Goal: Find specific page/section: Find specific page/section

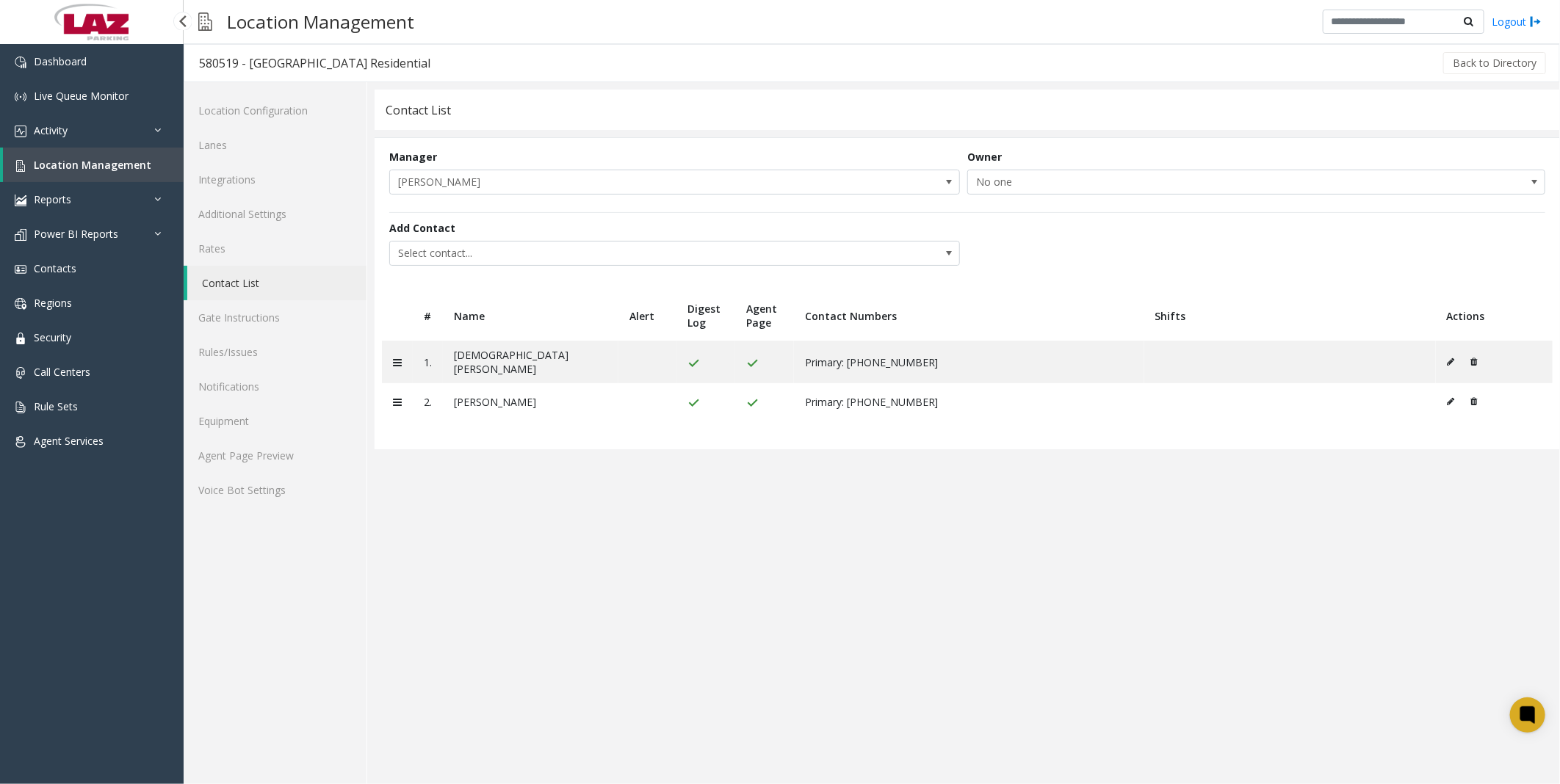
click at [86, 150] on link "Location Management" at bounding box center [93, 165] width 180 height 35
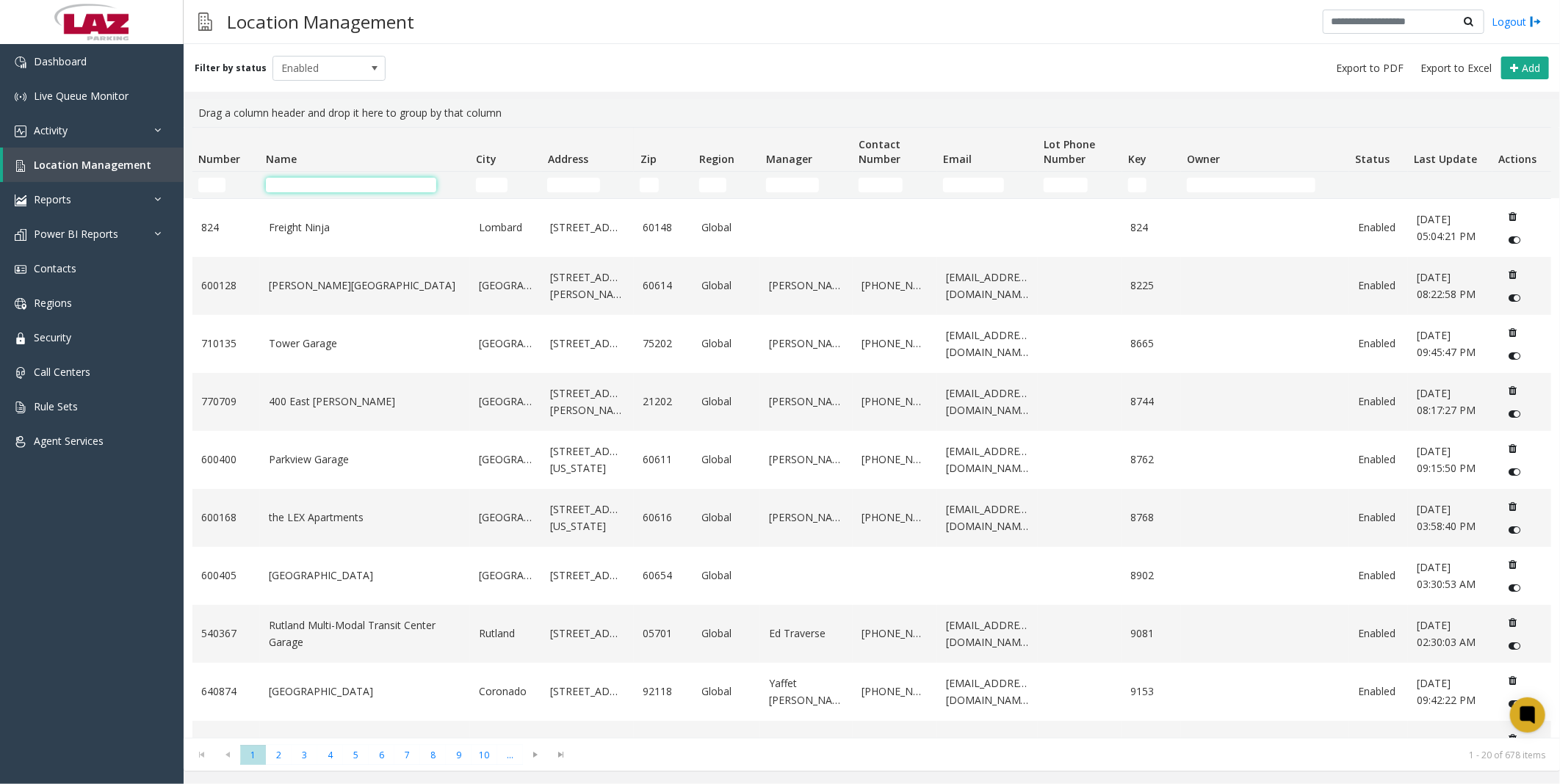
click at [361, 180] on input "Name Filter" at bounding box center [351, 185] width 171 height 15
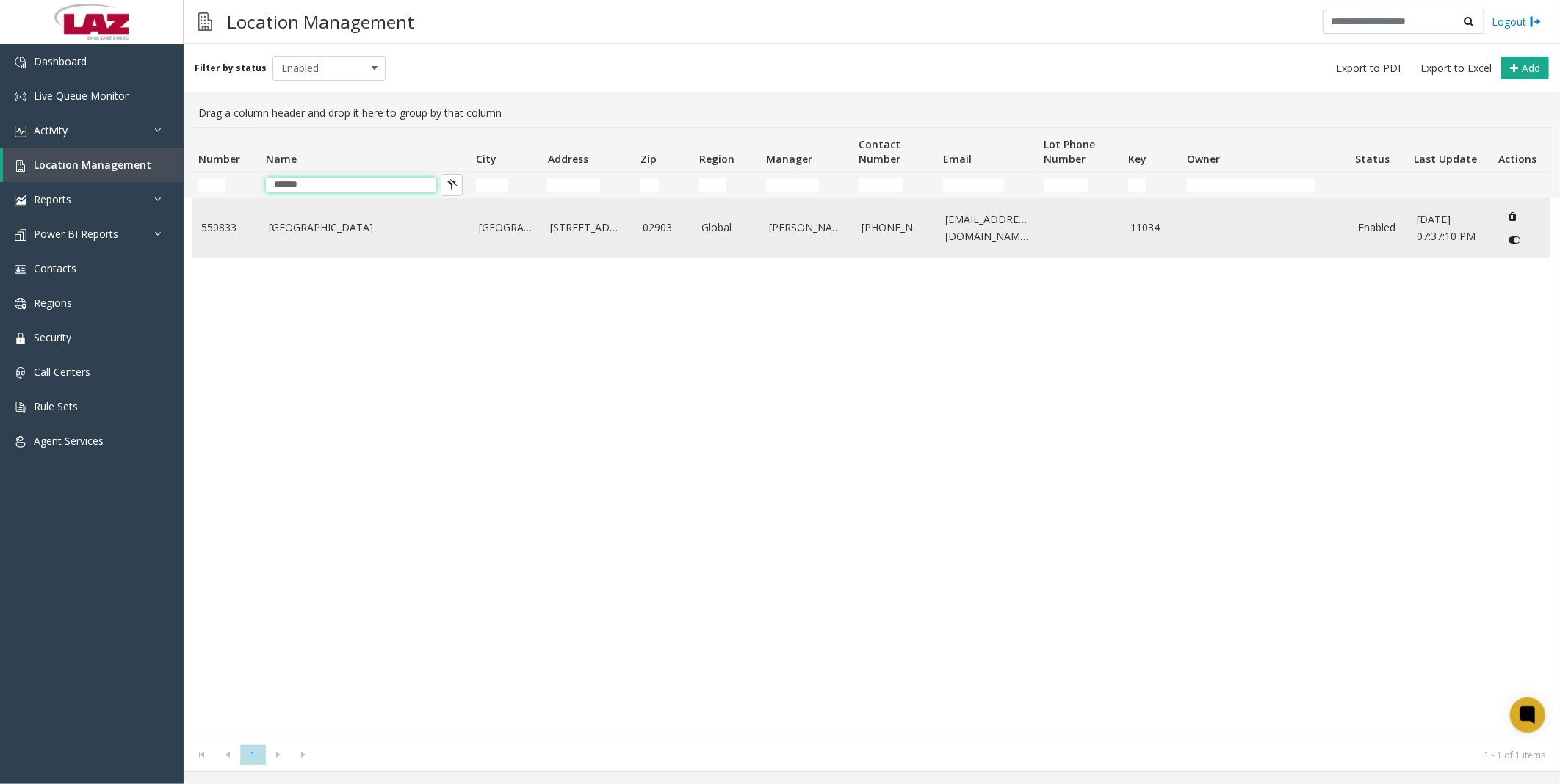
type input "******"
click at [316, 220] on td "[GEOGRAPHIC_DATA]" at bounding box center [365, 228] width 210 height 58
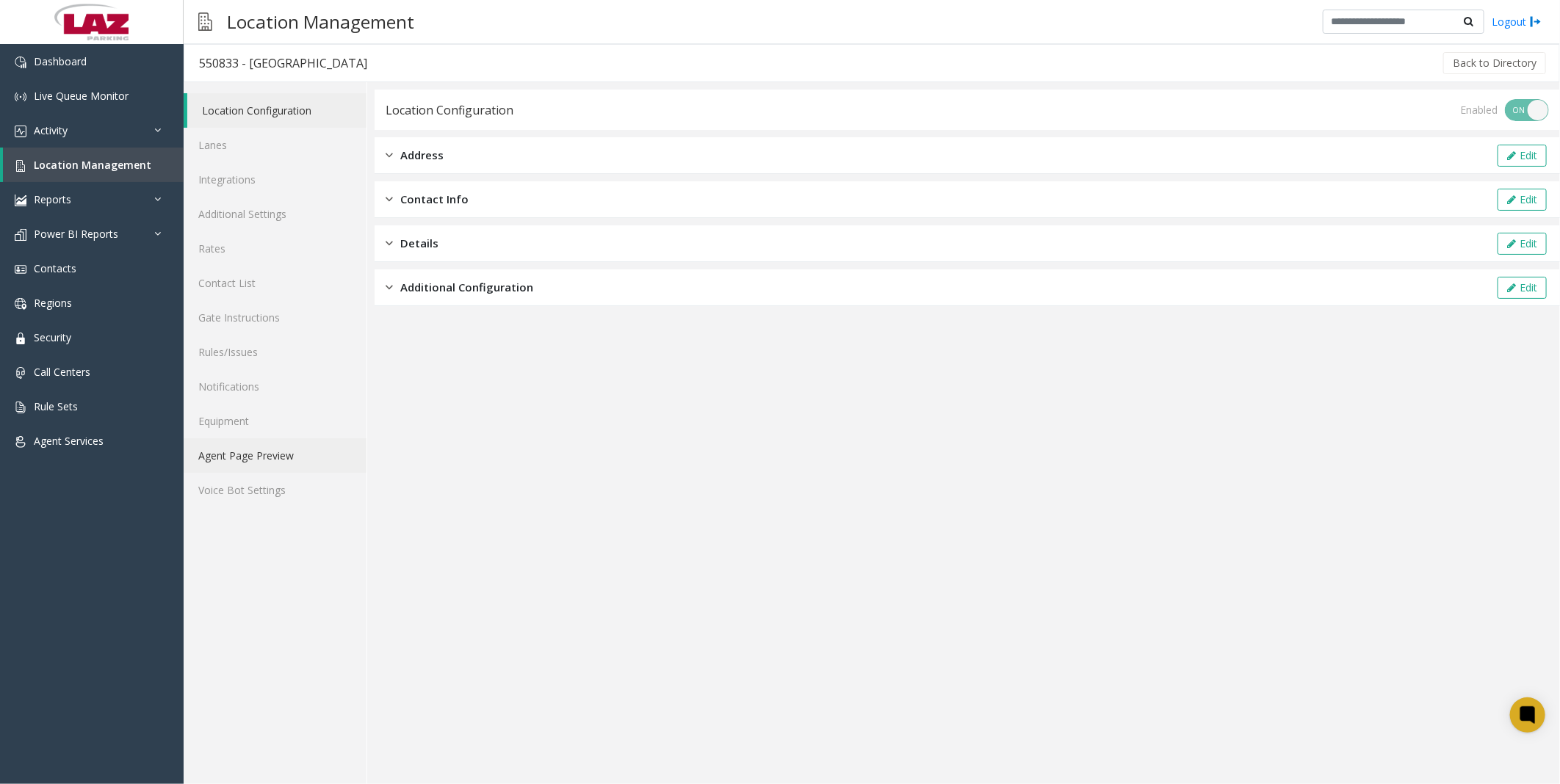
click at [270, 460] on link "Agent Page Preview" at bounding box center [274, 455] width 183 height 35
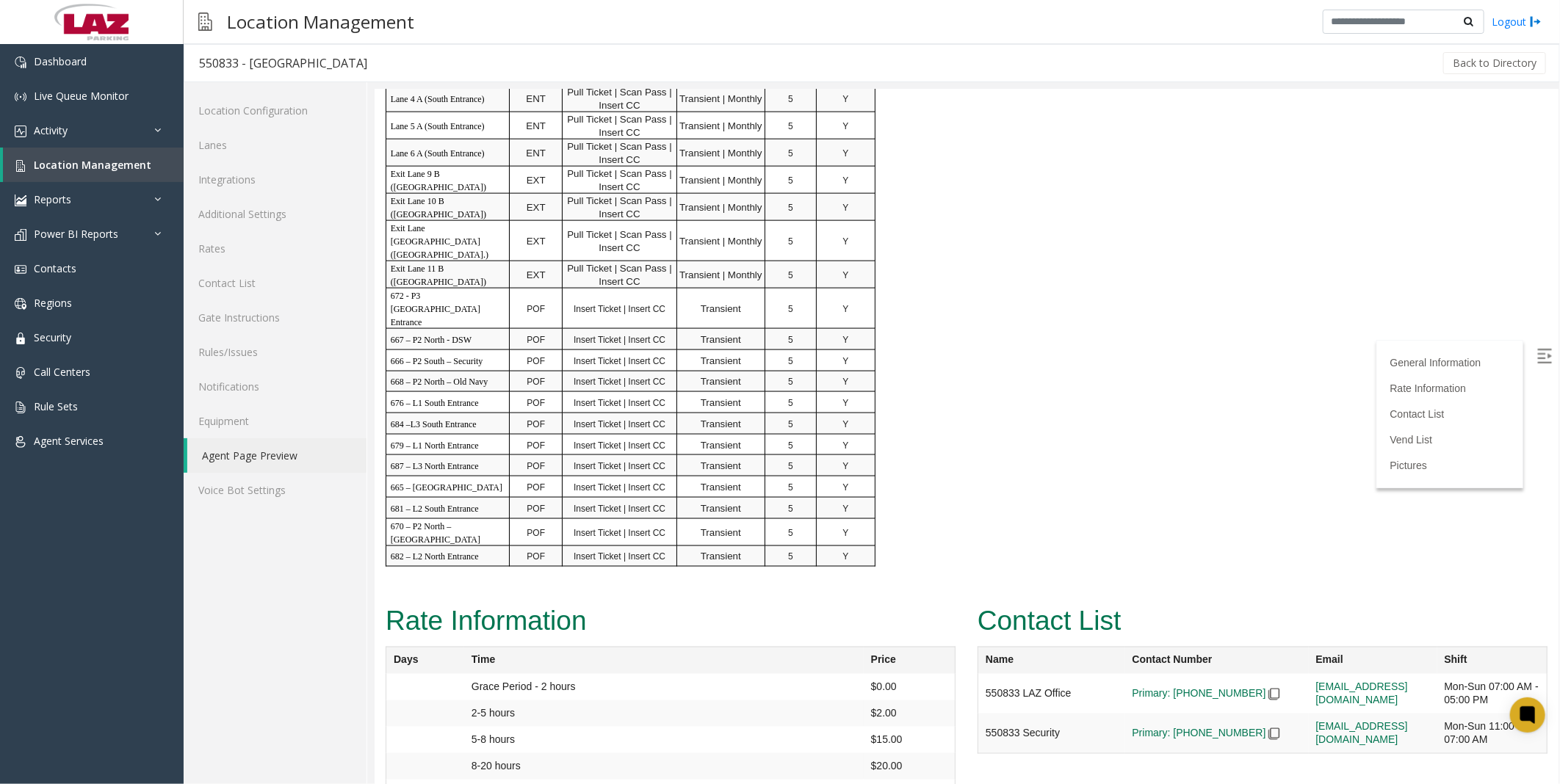
scroll to position [1386, 0]
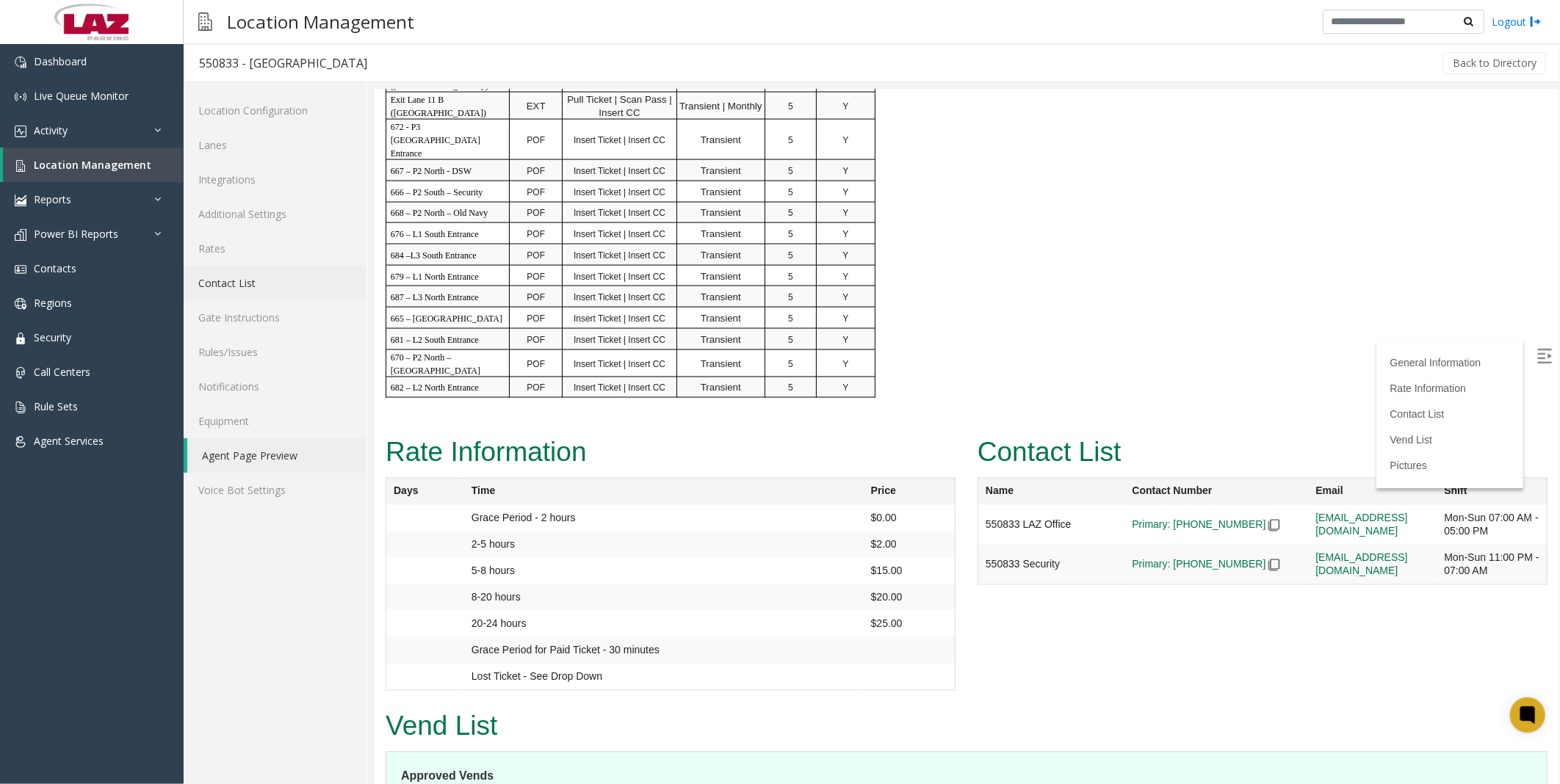
click at [234, 273] on link "Contact List" at bounding box center [274, 283] width 183 height 35
